Goal: Information Seeking & Learning: Learn about a topic

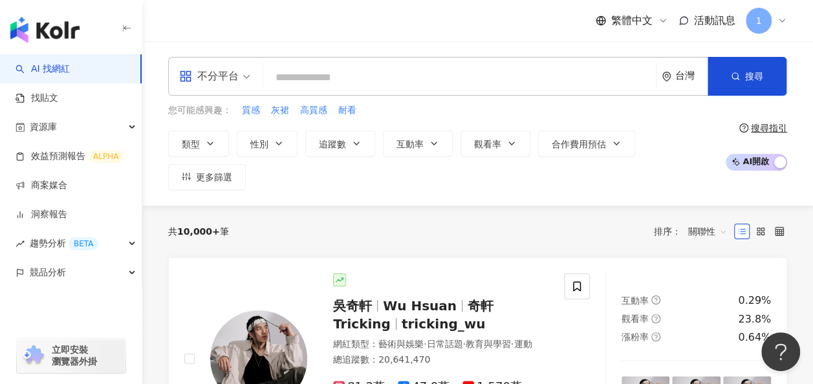
click at [379, 80] on input "search" at bounding box center [459, 77] width 382 height 25
type input "*"
type input "**"
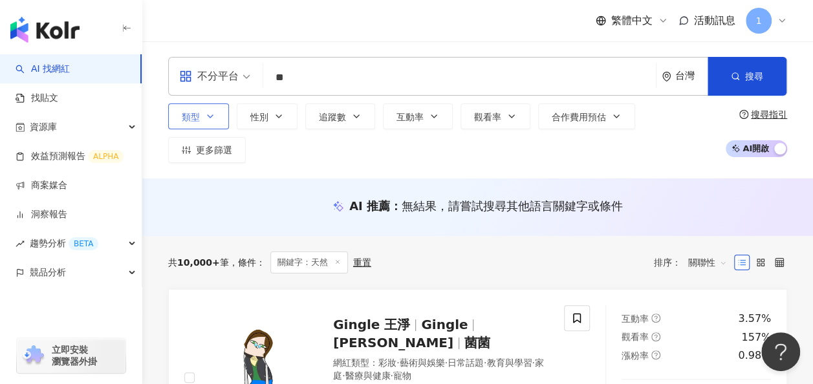
click at [220, 129] on button "類型" at bounding box center [198, 116] width 61 height 26
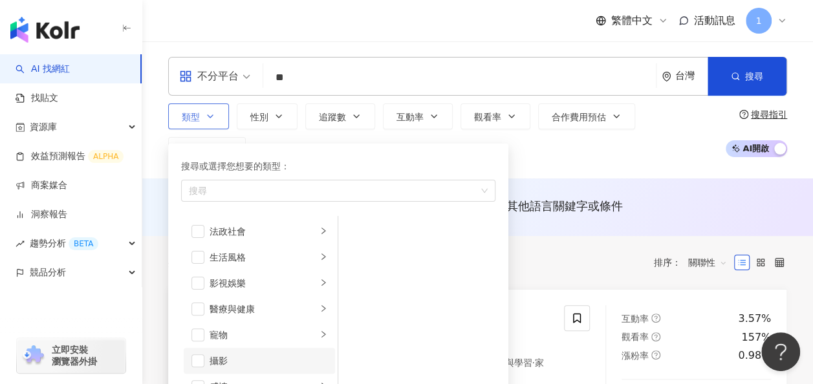
scroll to position [323, 0]
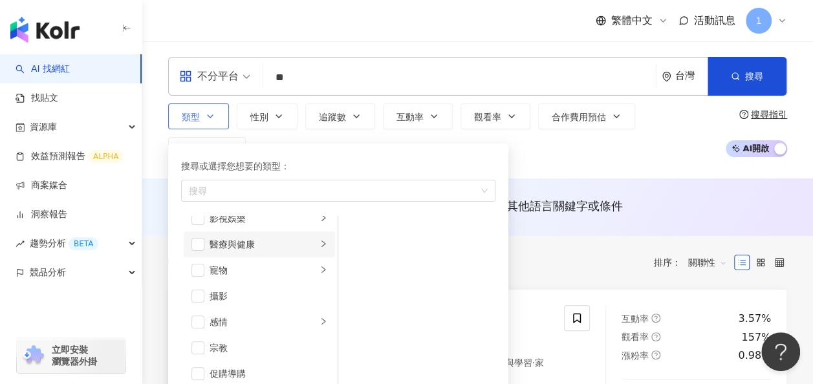
click at [290, 250] on div "醫療與健康" at bounding box center [263, 244] width 107 height 14
click at [407, 290] on div "營養與保健" at bounding box center [426, 283] width 118 height 14
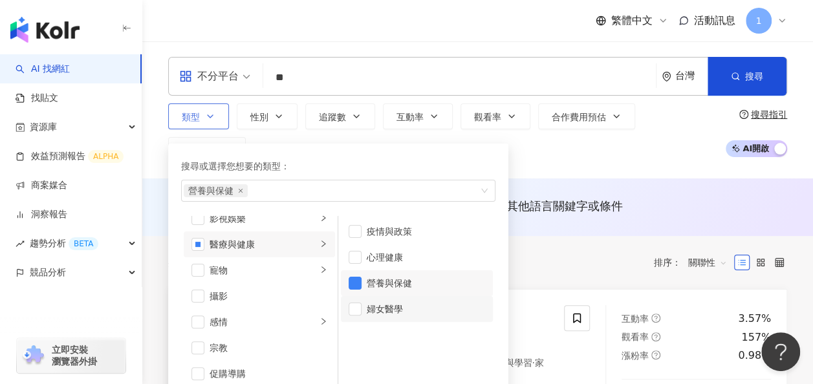
click at [393, 316] on div "婦女醫學" at bounding box center [426, 309] width 118 height 14
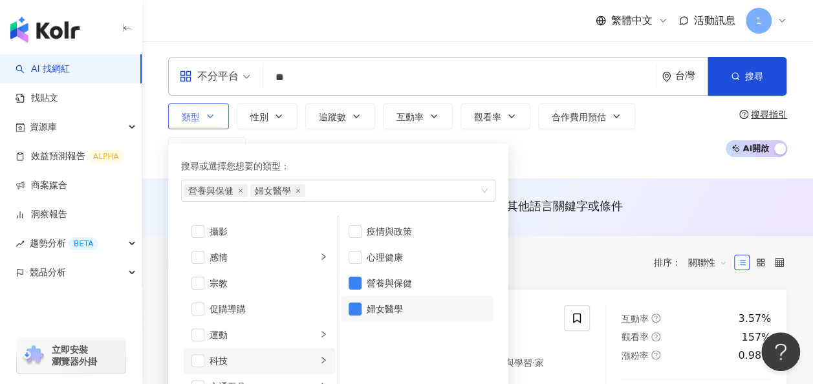
scroll to position [448, 0]
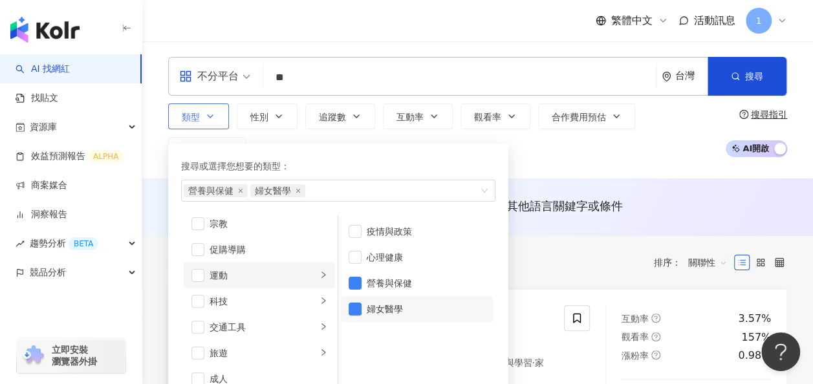
click at [270, 283] on div "運動" at bounding box center [263, 275] width 107 height 14
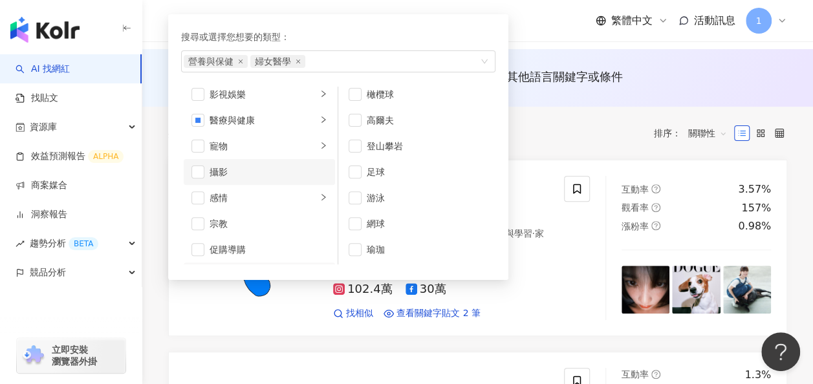
scroll to position [189, 0]
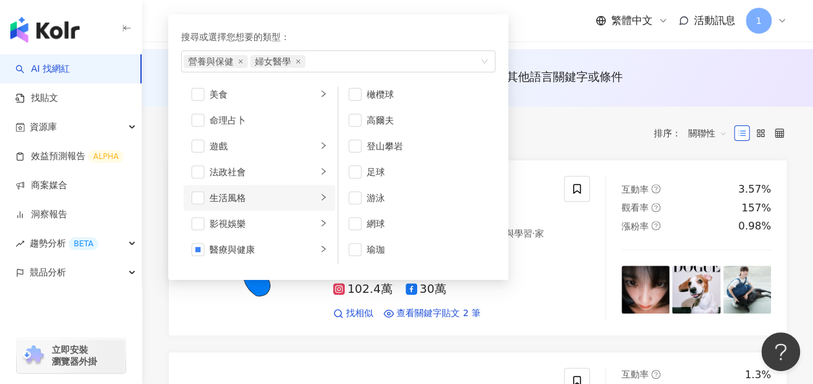
click at [284, 205] on div "生活風格" at bounding box center [263, 198] width 107 height 14
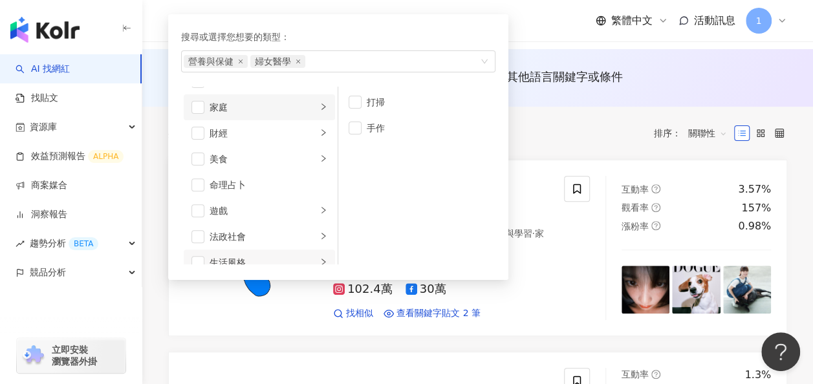
scroll to position [59, 0]
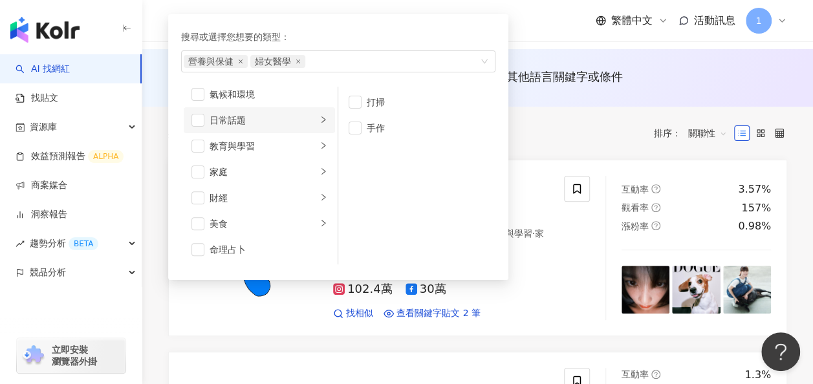
click at [283, 127] on div "日常話題" at bounding box center [263, 120] width 107 height 14
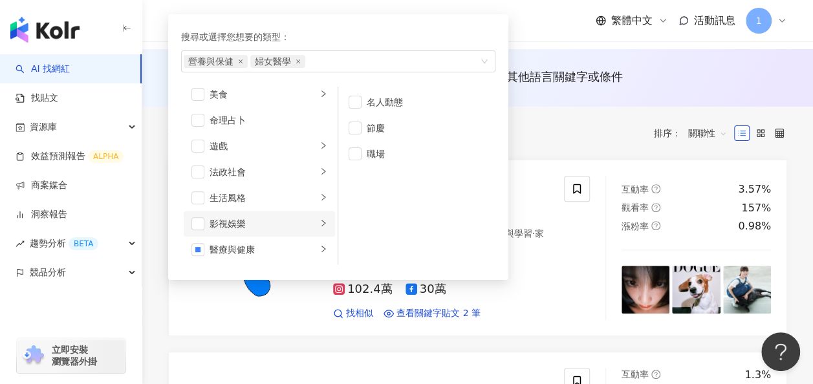
click at [270, 231] on div "影視娛樂" at bounding box center [263, 224] width 107 height 14
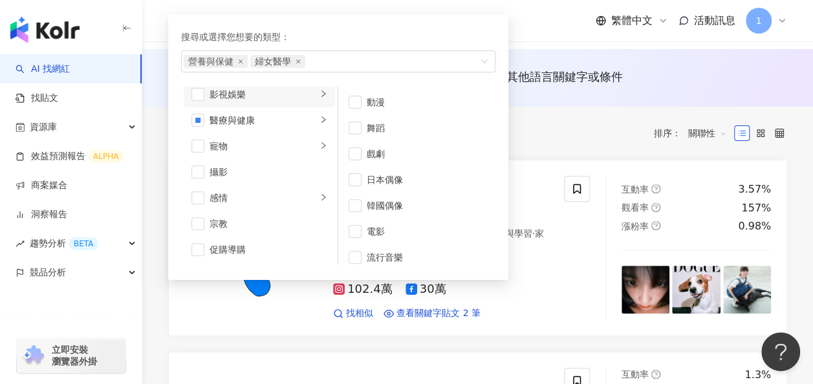
scroll to position [383, 0]
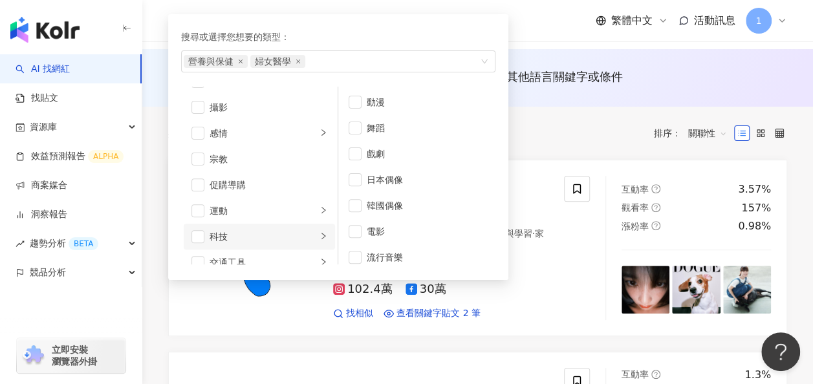
click at [264, 239] on div "科技" at bounding box center [263, 237] width 107 height 14
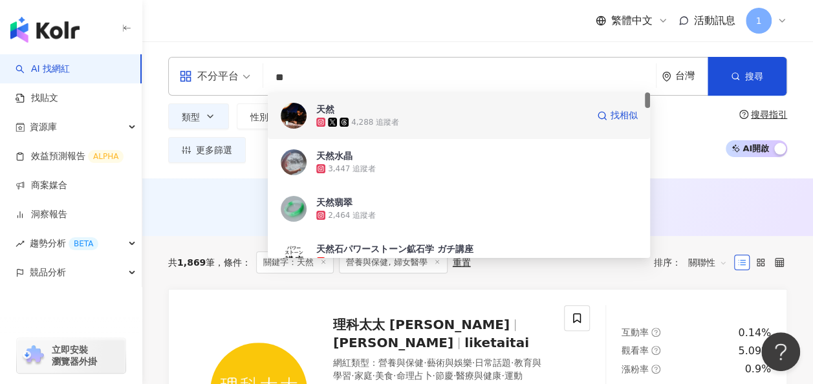
drag, startPoint x: 297, startPoint y: 101, endPoint x: 274, endPoint y: 97, distance: 23.0
click at [274, 96] on div "不分平台 ** 台灣 搜尋 861a5f87-1404-4200-a2d9-1b5314563ce0 9a2234d0-0d03-4042-878f-fae5…" at bounding box center [477, 76] width 619 height 39
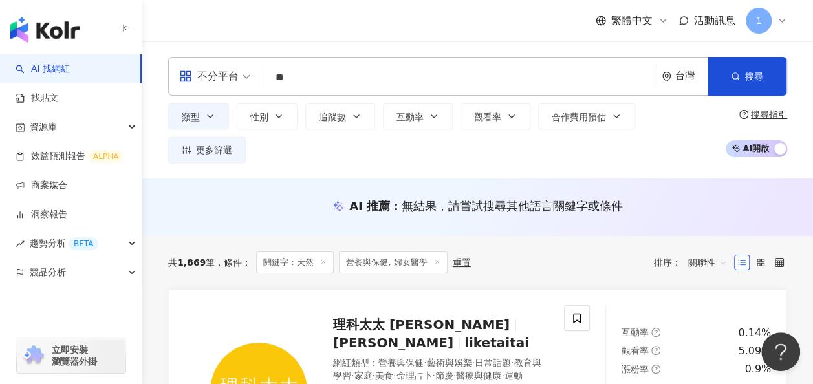
click at [150, 204] on div "AI 推薦 ： 無結果，請嘗試搜尋其他語言關鍵字或條件" at bounding box center [477, 210] width 671 height 24
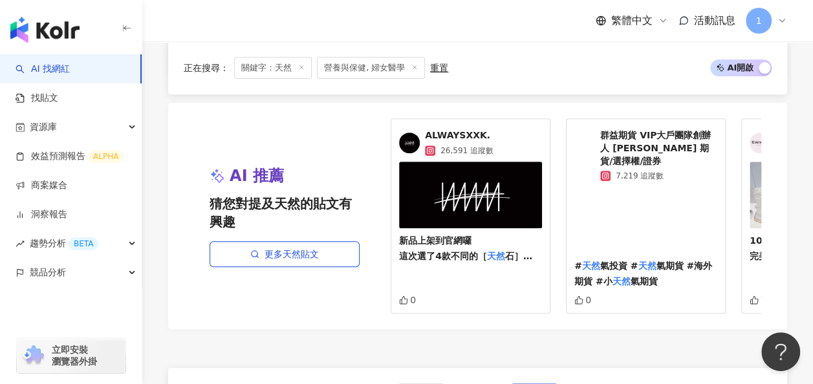
scroll to position [2716, 0]
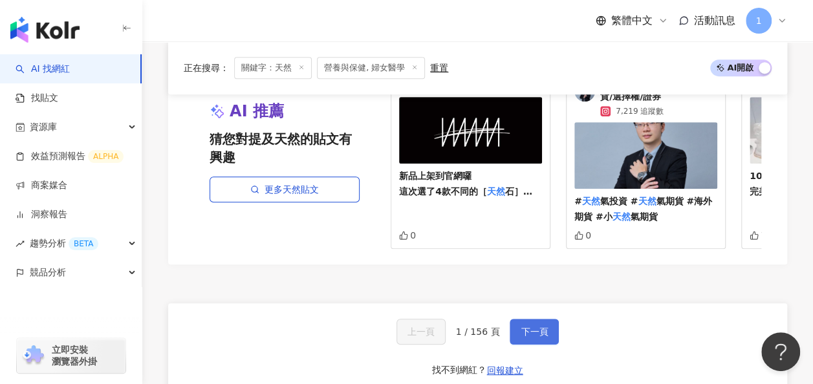
click at [536, 319] on button "下一頁" at bounding box center [534, 332] width 49 height 26
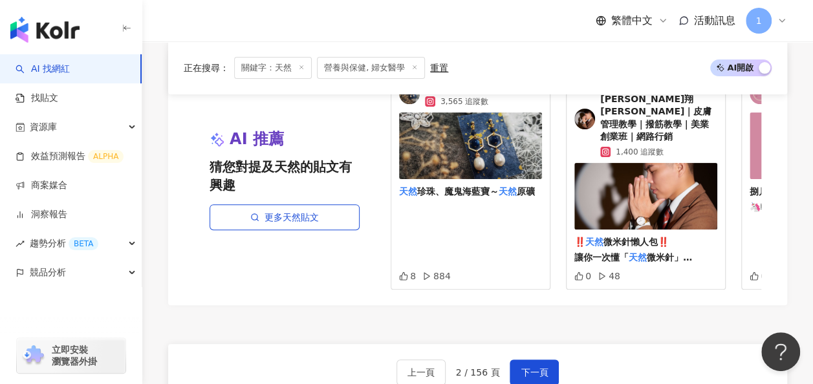
scroll to position [2679, 0]
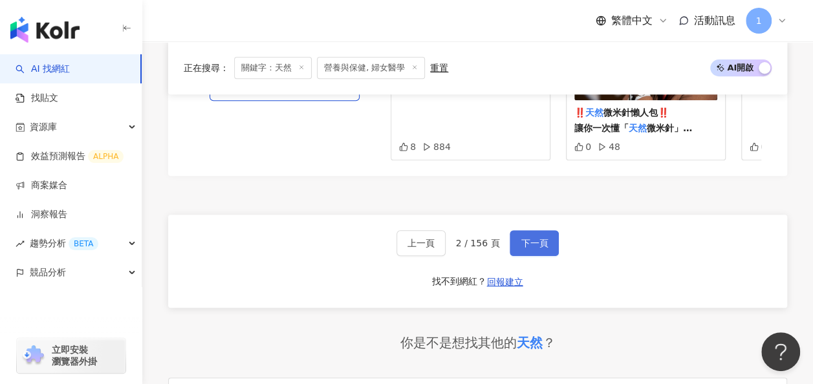
click at [531, 230] on button "下一頁" at bounding box center [534, 243] width 49 height 26
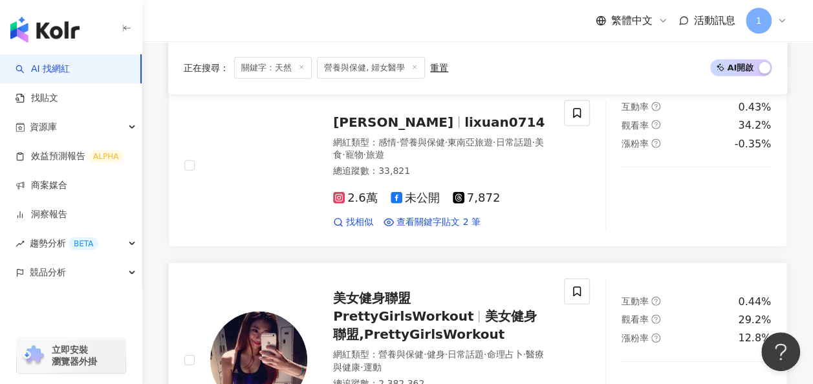
scroll to position [1869, 0]
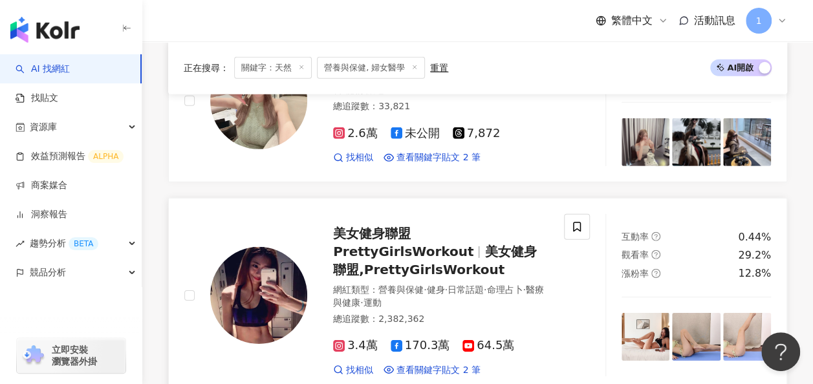
click at [263, 247] on img at bounding box center [258, 295] width 97 height 97
